Goal: Find specific page/section: Find specific page/section

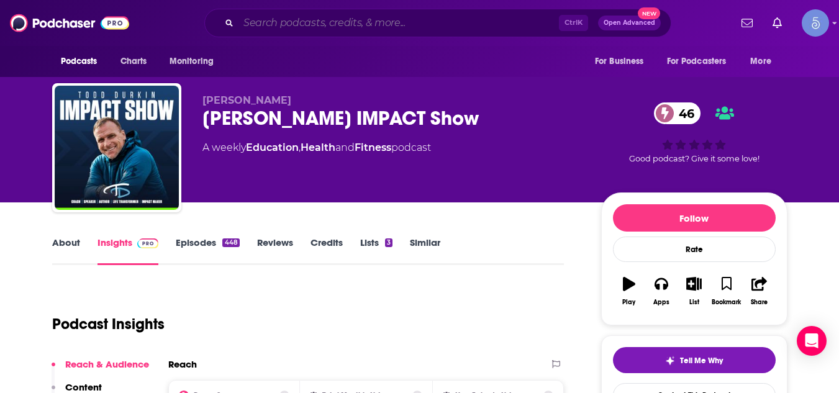
click at [304, 22] on input "Search podcasts, credits, & more..." at bounding box center [399, 23] width 321 height 20
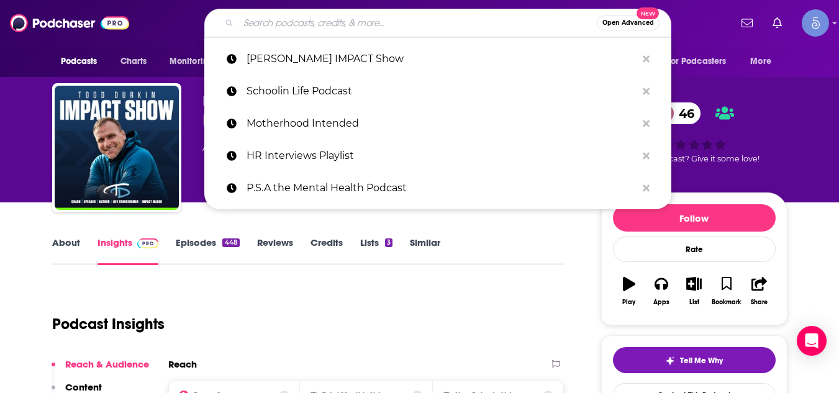
paste input "Happy & Healthy with [PERSON_NAME]"
type input "Happy & Healthy with [PERSON_NAME]"
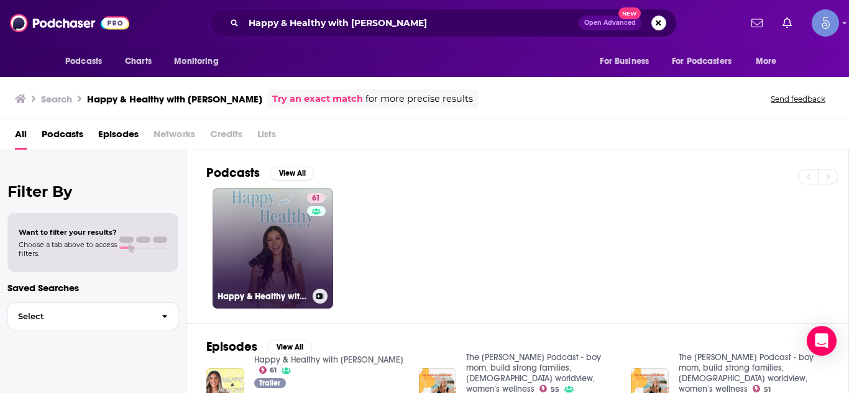
click at [241, 226] on link "61 Happy & Healthy with [PERSON_NAME]" at bounding box center [272, 248] width 121 height 121
